Goal: Task Accomplishment & Management: Manage account settings

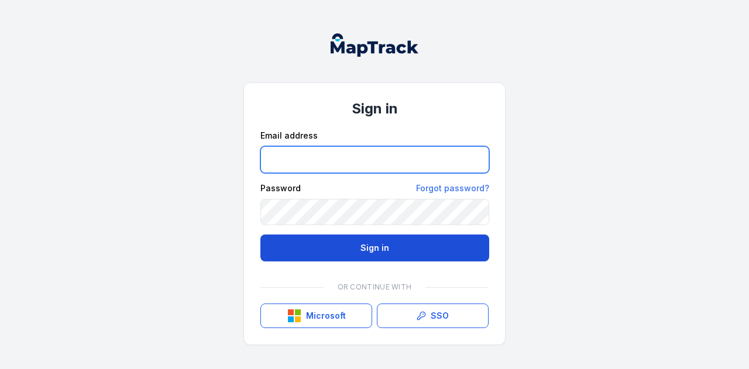
type input "**********"
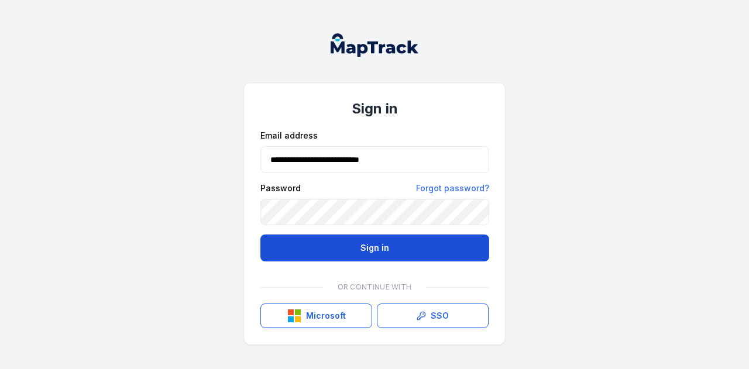
click at [357, 241] on button "Sign in" at bounding box center [375, 248] width 229 height 27
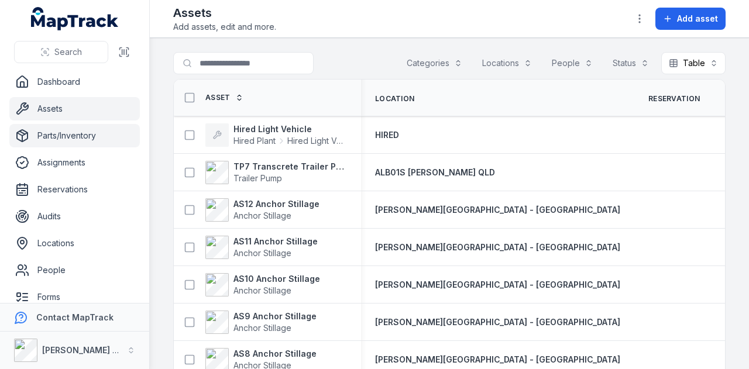
click at [39, 140] on link "Parts/Inventory" at bounding box center [74, 135] width 131 height 23
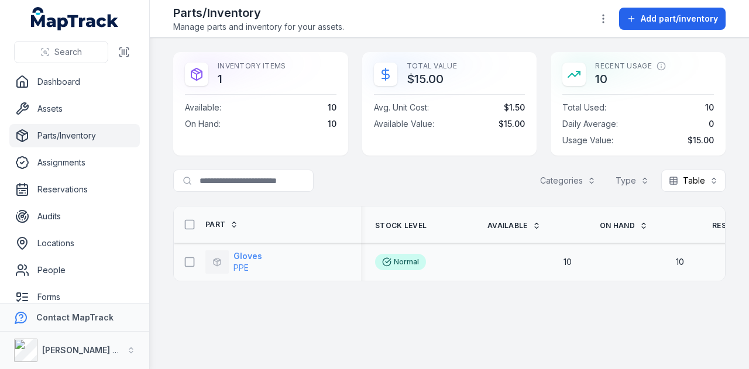
click at [243, 254] on strong "Gloves" at bounding box center [248, 257] width 29 height 12
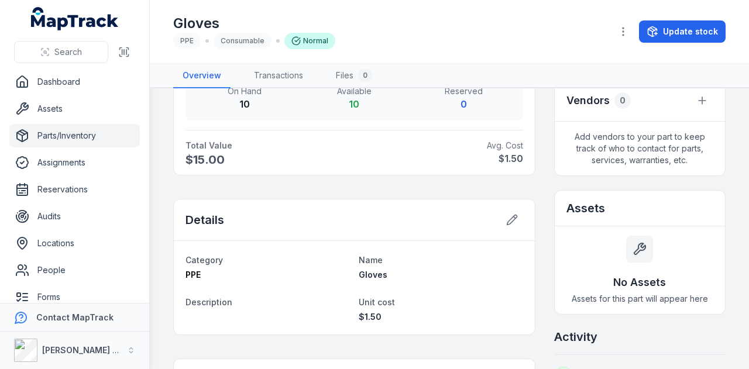
scroll to position [585, 0]
click at [506, 214] on icon at bounding box center [512, 220] width 12 height 12
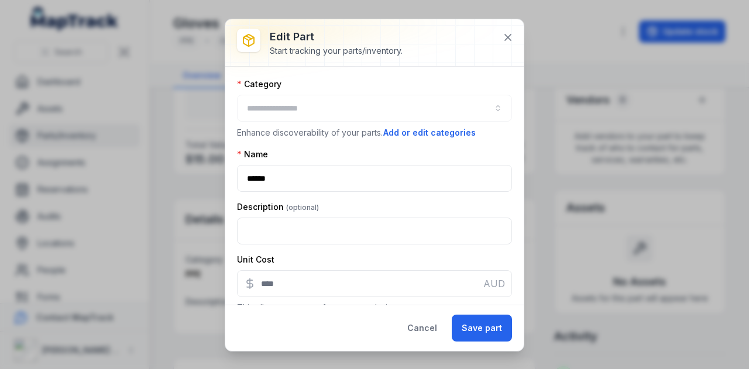
type input "***"
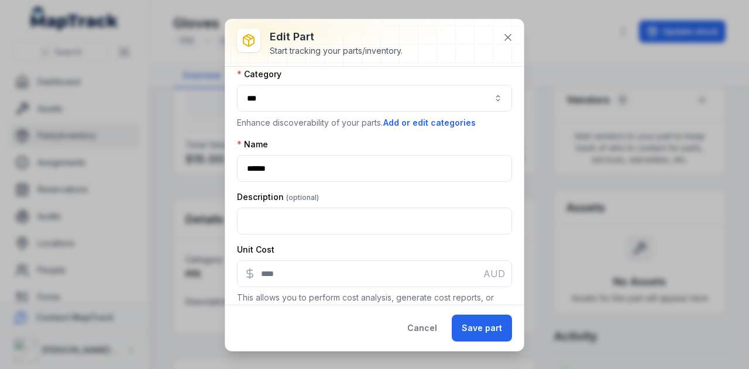
scroll to position [0, 0]
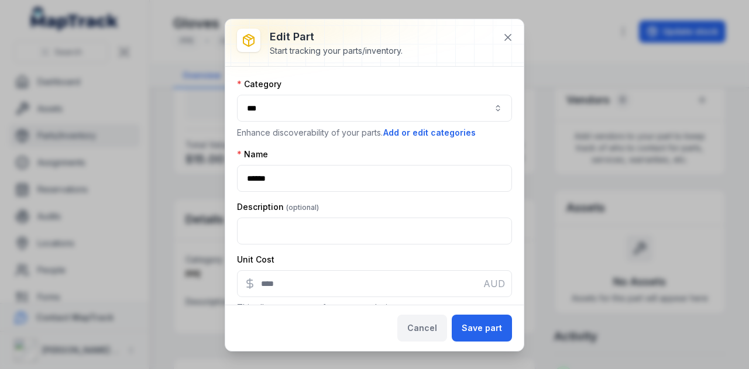
click at [423, 333] on button "Cancel" at bounding box center [423, 328] width 50 height 27
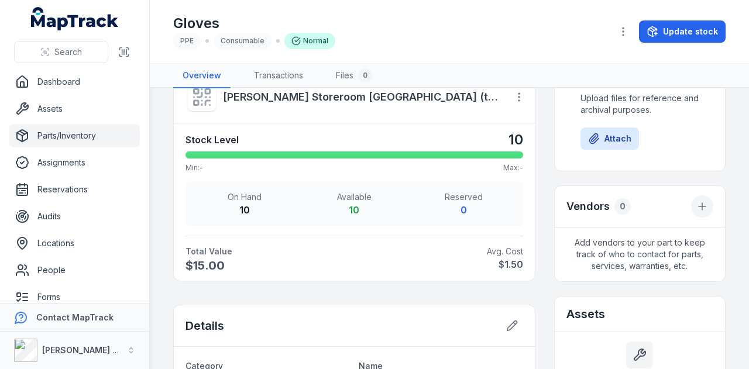
scroll to position [468, 0]
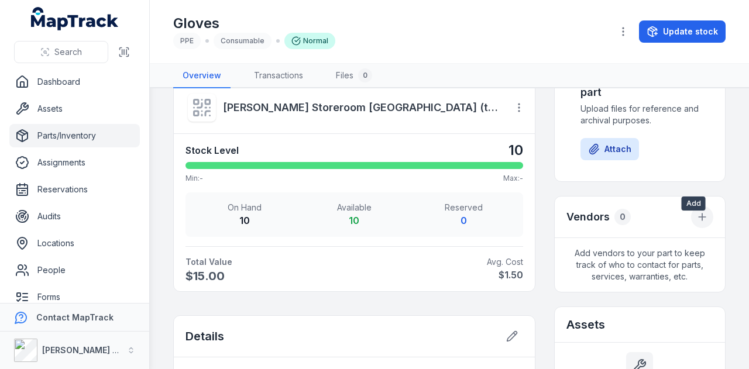
click at [697, 223] on icon at bounding box center [703, 217] width 12 height 12
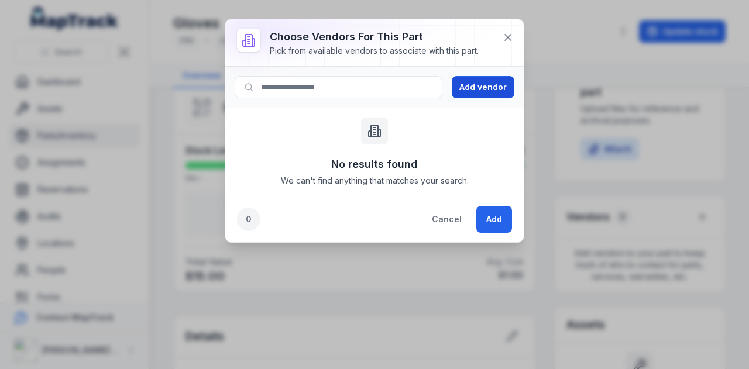
click at [492, 92] on button "Add vendor" at bounding box center [483, 87] width 63 height 22
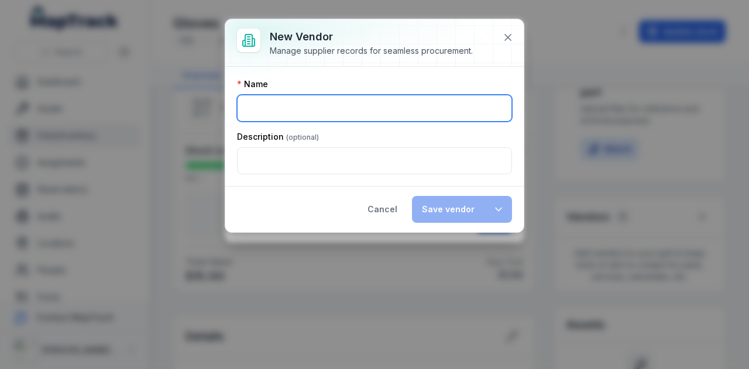
click at [399, 113] on input ":r1q:-form-item-label" at bounding box center [374, 108] width 275 height 27
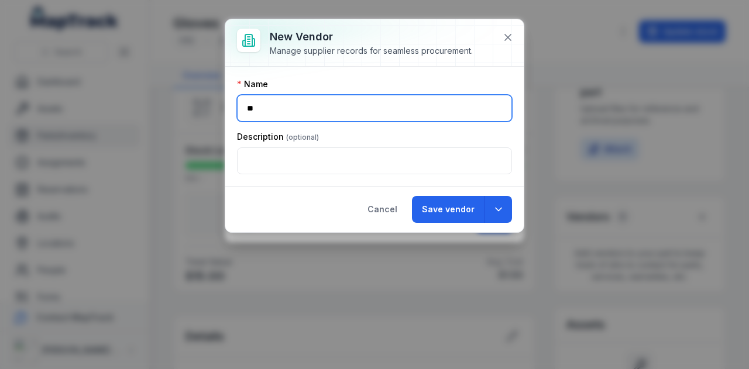
type input "*"
type input "**********"
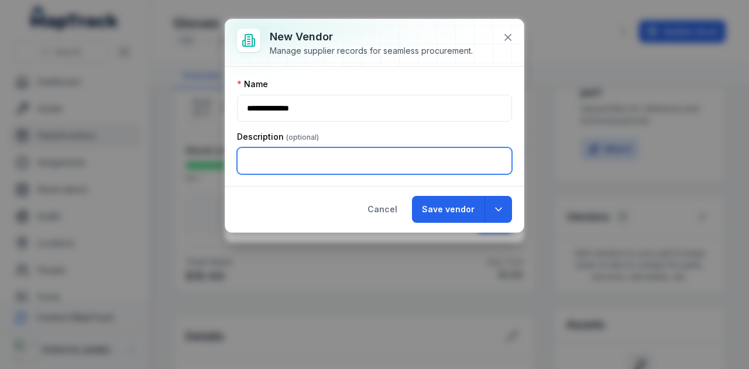
click at [331, 159] on input ":r1r:-form-item-label" at bounding box center [374, 161] width 275 height 27
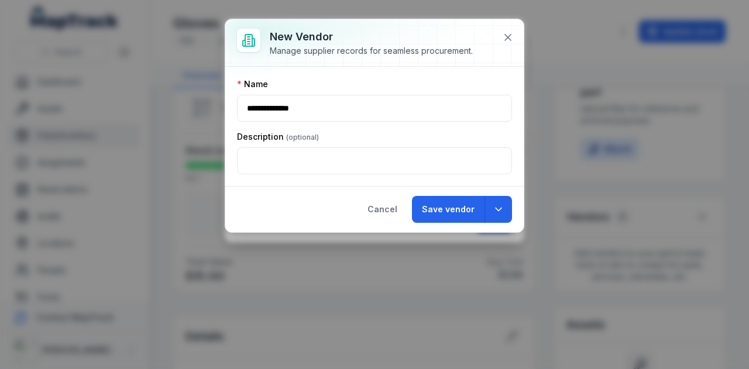
click at [478, 126] on div "**********" at bounding box center [374, 126] width 275 height 96
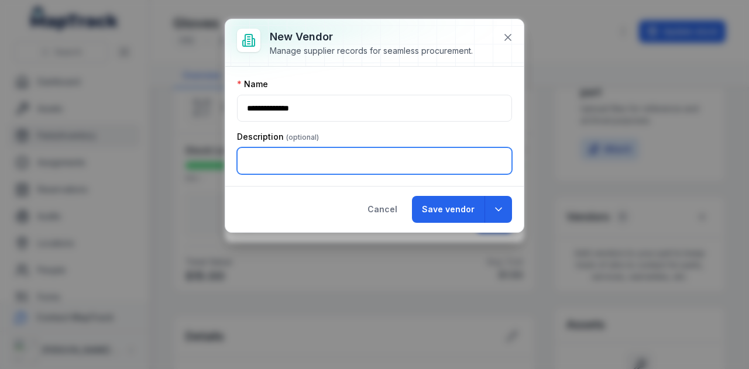
click at [351, 170] on input ":r1r:-form-item-label" at bounding box center [374, 161] width 275 height 27
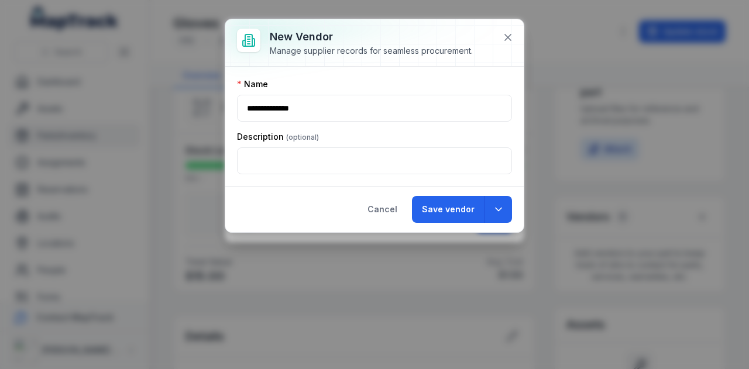
click at [448, 128] on div "**********" at bounding box center [374, 126] width 275 height 96
click at [507, 207] on button "button" at bounding box center [498, 209] width 27 height 27
click at [451, 209] on button "Save vendor" at bounding box center [448, 209] width 73 height 27
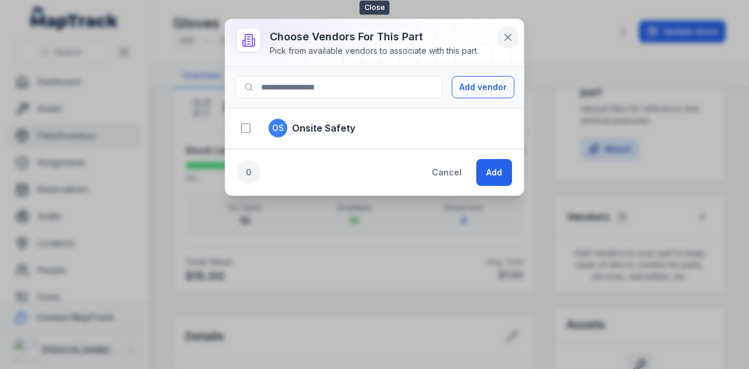
click at [516, 32] on button at bounding box center [508, 37] width 22 height 22
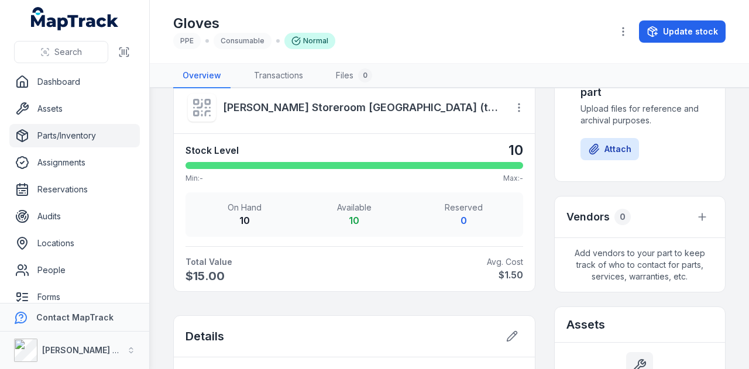
click at [640, 22] on div "Gloves PPE Consumable Normal Update stock" at bounding box center [449, 32] width 553 height 54
click at [635, 24] on button "button" at bounding box center [623, 31] width 22 height 22
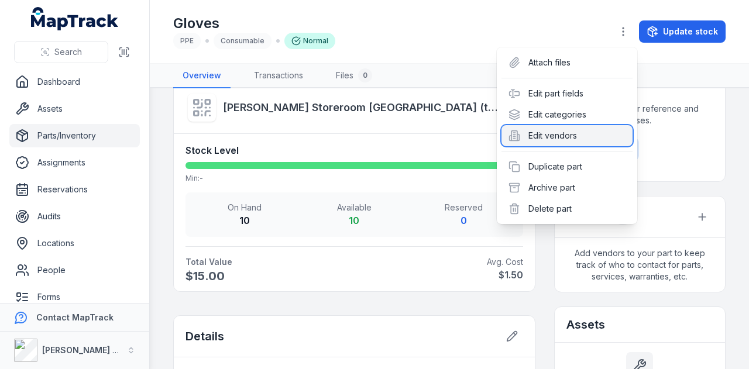
click at [598, 136] on div "Edit vendors" at bounding box center [567, 135] width 131 height 21
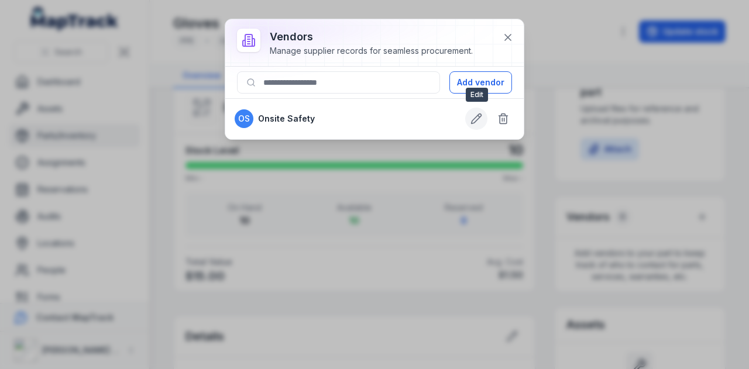
click at [478, 118] on icon at bounding box center [477, 119] width 12 height 12
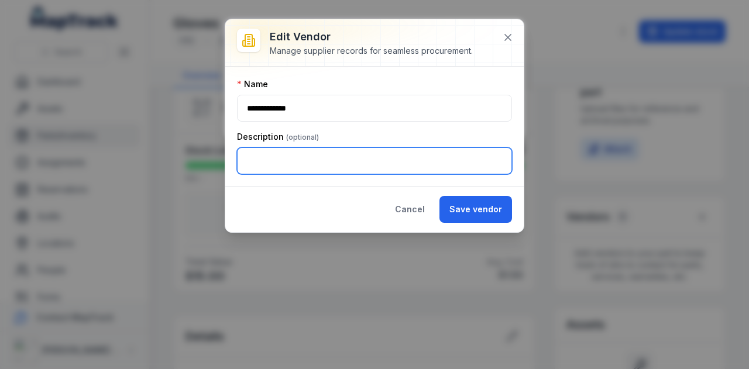
click at [282, 157] on input ":r2k:-form-item-label" at bounding box center [374, 161] width 275 height 27
click at [332, 148] on input ":r2k:-form-item-label" at bounding box center [374, 161] width 275 height 27
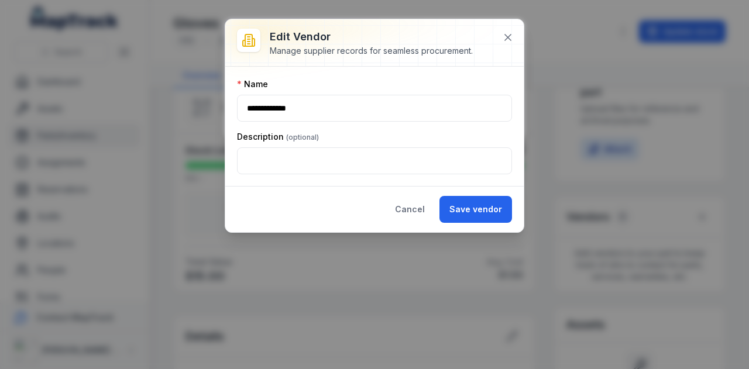
click at [494, 36] on div at bounding box center [374, 42] width 299 height 47
click at [505, 37] on icon at bounding box center [508, 38] width 12 height 12
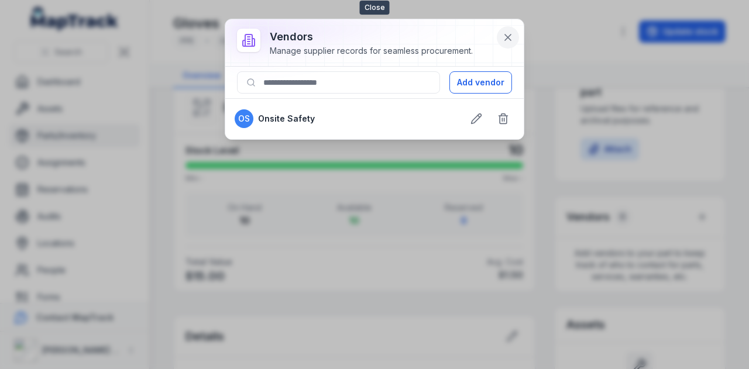
click at [509, 43] on icon at bounding box center [508, 38] width 12 height 12
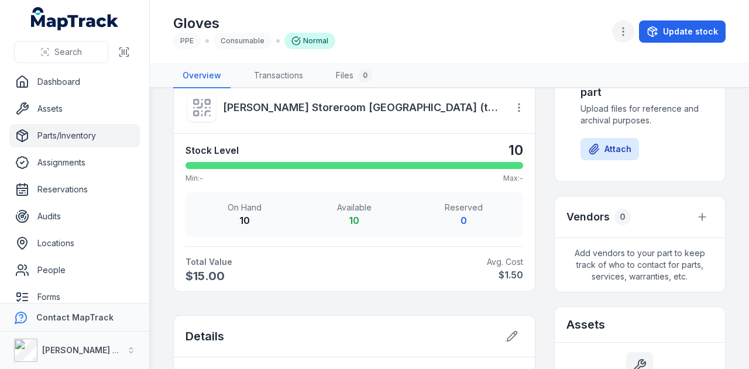
click at [627, 30] on icon "button" at bounding box center [624, 32] width 12 height 12
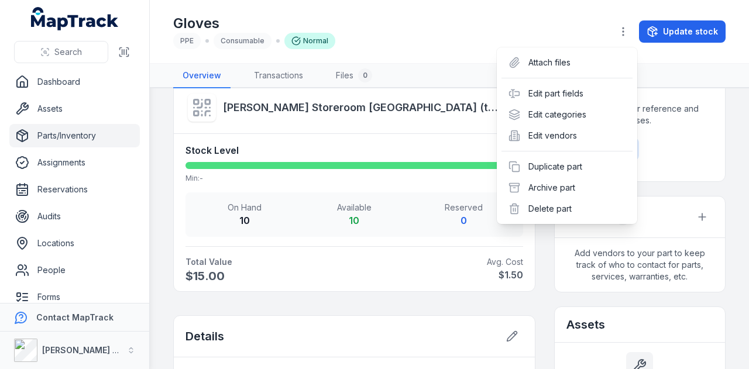
click at [724, 132] on div "Toggle Navigation Gloves PPE Consumable Normal Update stock Overview Transactio…" at bounding box center [450, 184] width 600 height 369
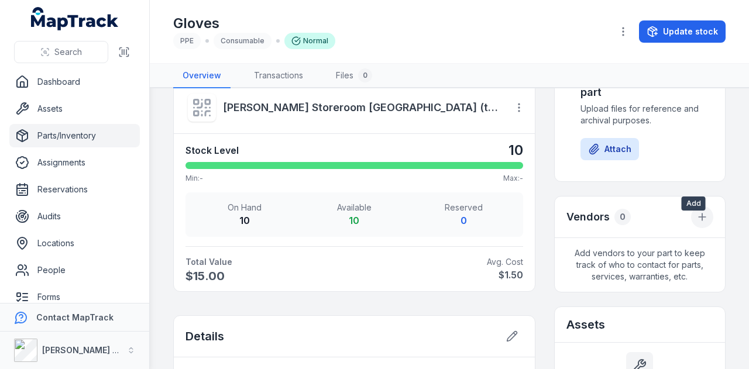
click at [691, 228] on button at bounding box center [702, 217] width 22 height 22
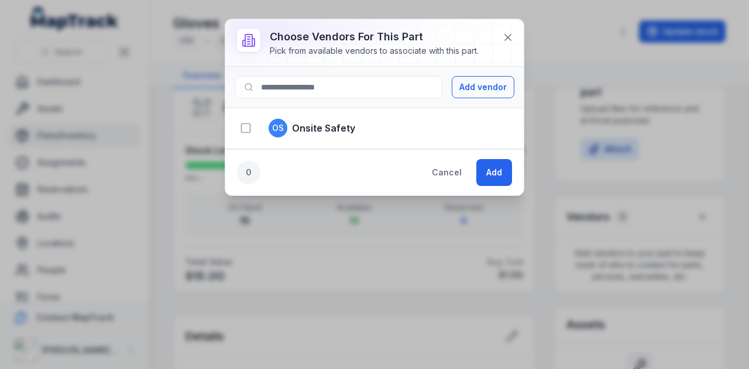
click at [356, 116] on li "OS Onsite Safety" at bounding box center [374, 129] width 299 height 42
click at [245, 129] on icon "button" at bounding box center [246, 128] width 12 height 12
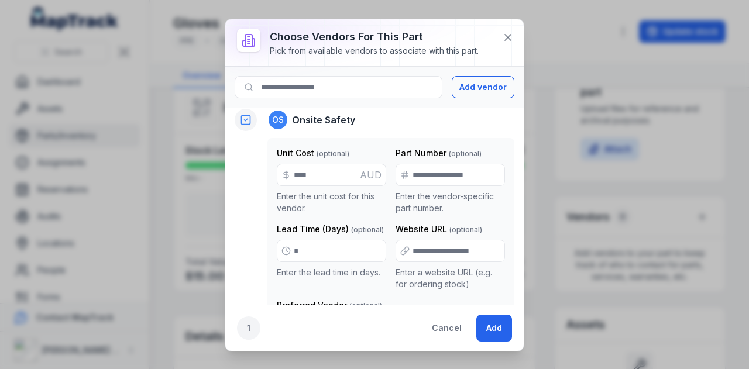
scroll to position [0, 0]
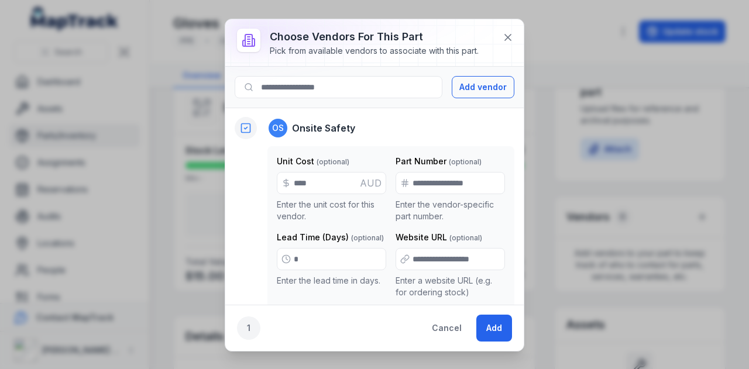
type input "***"
click at [439, 266] on input ":r36:-form-item-label" at bounding box center [450, 259] width 109 height 22
click at [451, 335] on button "Cancel" at bounding box center [447, 328] width 50 height 27
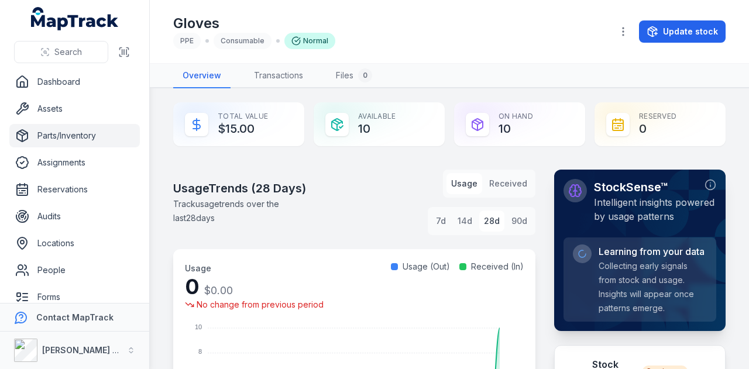
click at [629, 18] on div "Gloves PPE Consumable Normal Update stock" at bounding box center [449, 32] width 553 height 54
click at [623, 38] on button "button" at bounding box center [623, 31] width 22 height 22
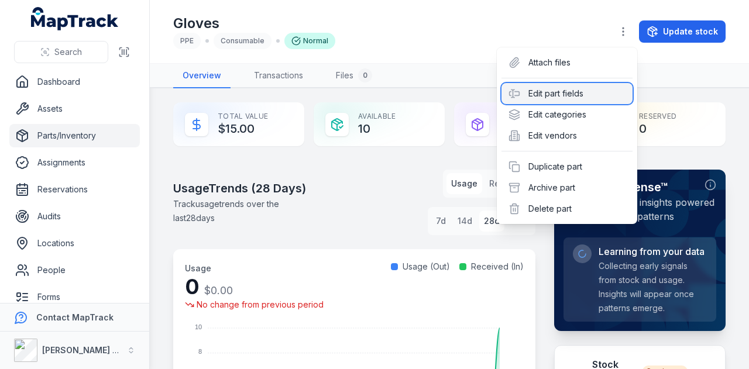
click at [603, 84] on div "Edit part fields" at bounding box center [567, 93] width 131 height 21
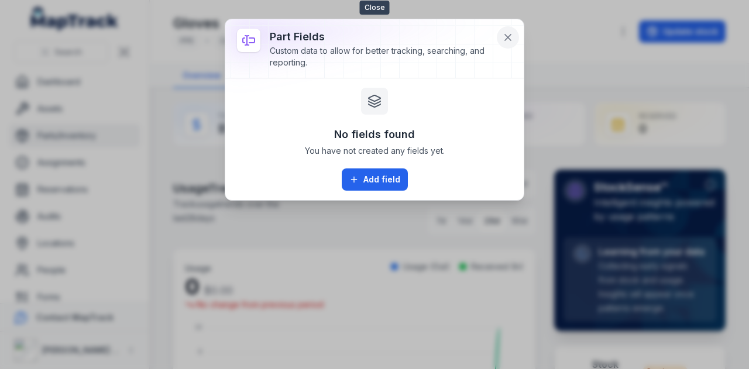
click at [507, 37] on icon at bounding box center [508, 38] width 12 height 12
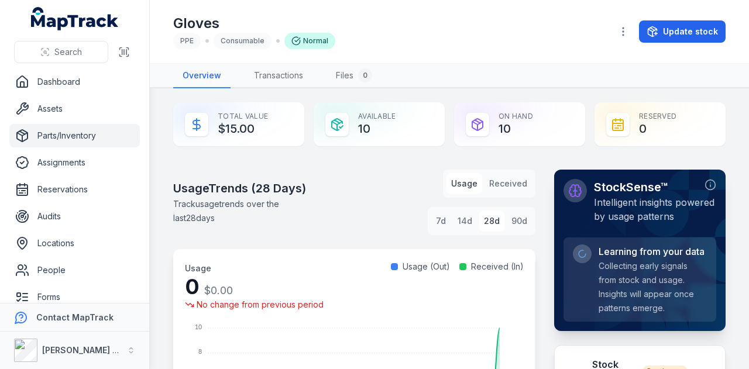
scroll to position [234, 0]
